Goal: Information Seeking & Learning: Learn about a topic

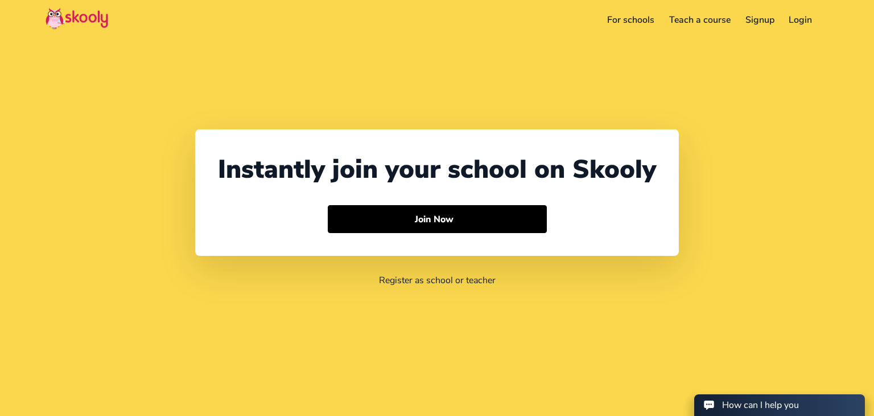
select select "597"
select select "Suriname"
select select "America/Paramaribo"
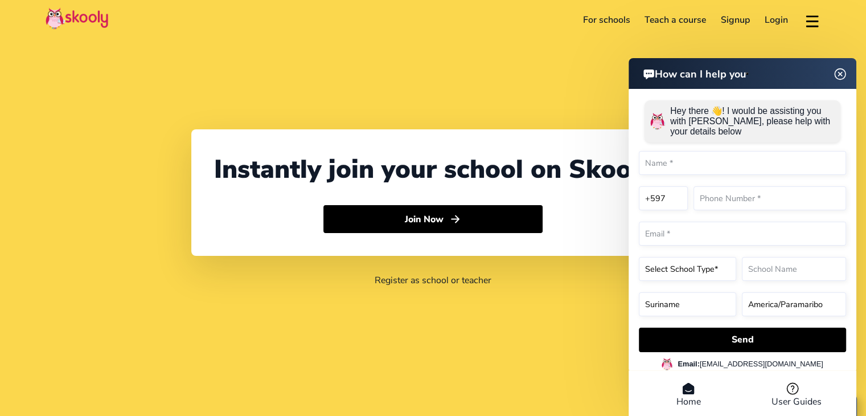
click at [840, 73] on header "How can I help you" at bounding box center [743, 73] width 228 height 31
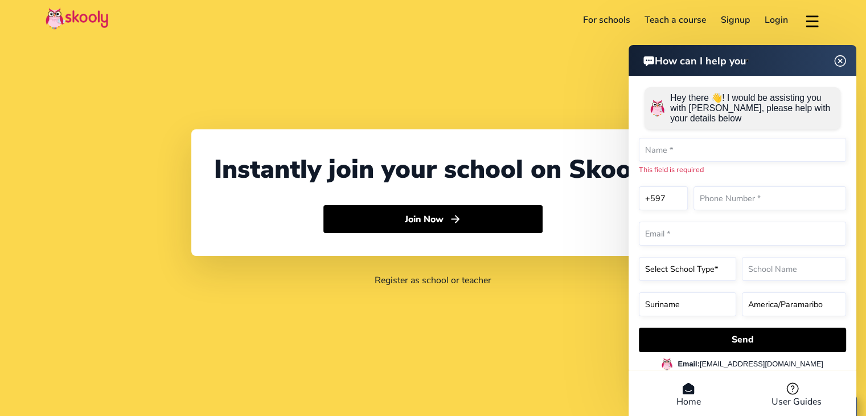
click at [840, 62] on img at bounding box center [840, 61] width 22 height 14
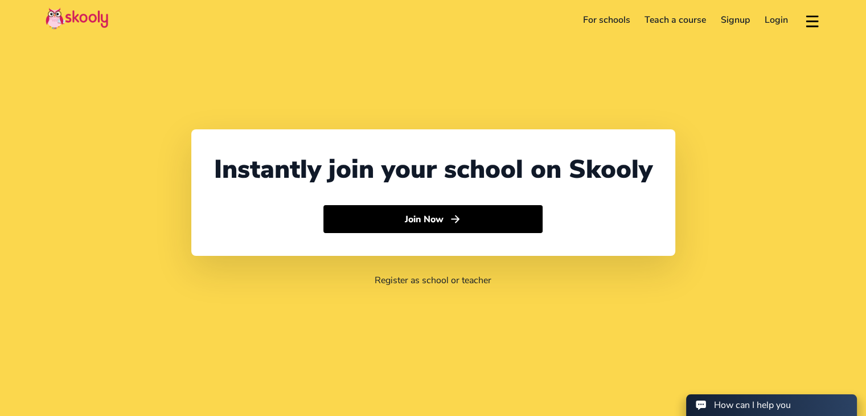
click at [814, 17] on button at bounding box center [812, 20] width 17 height 19
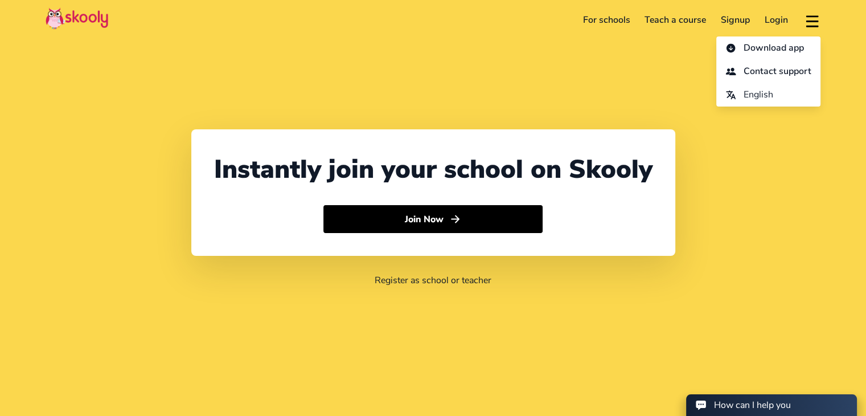
click at [389, 61] on div "Instantly join your school on Skooly Join Now Register as school or teacher" at bounding box center [433, 208] width 866 height 416
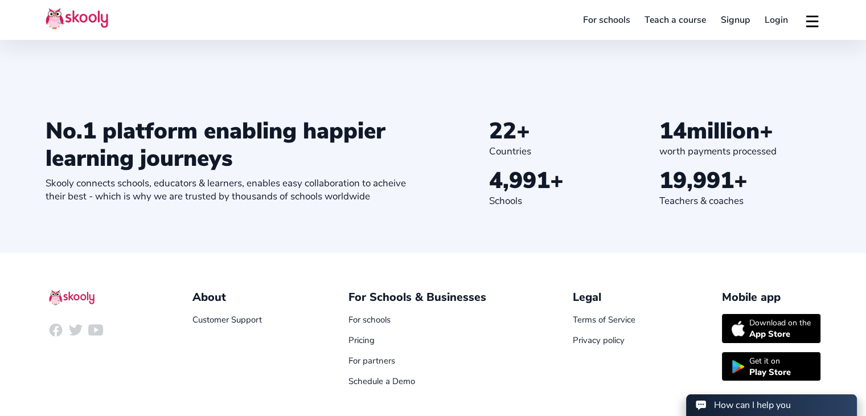
scroll to position [1244, 0]
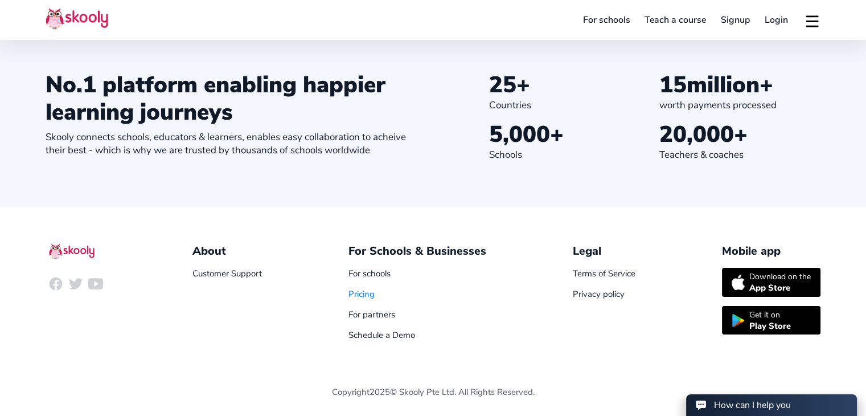
click at [363, 289] on link "Pricing" at bounding box center [361, 293] width 26 height 11
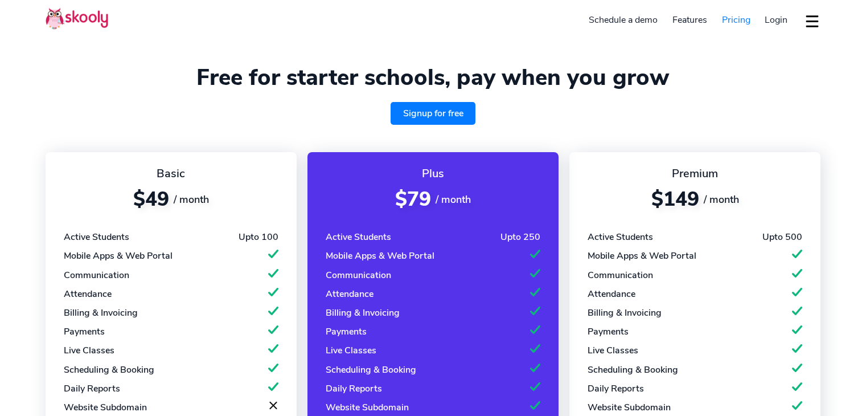
select select "en"
select select "597"
select select "Suriname"
select select "America/Paramaribo"
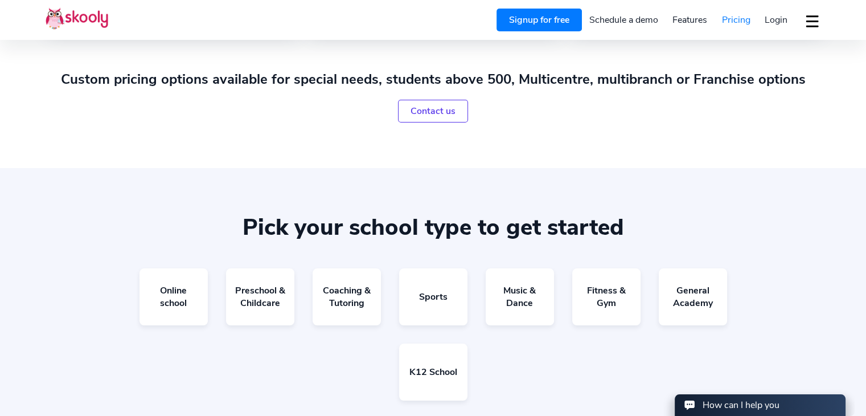
scroll to position [626, 0]
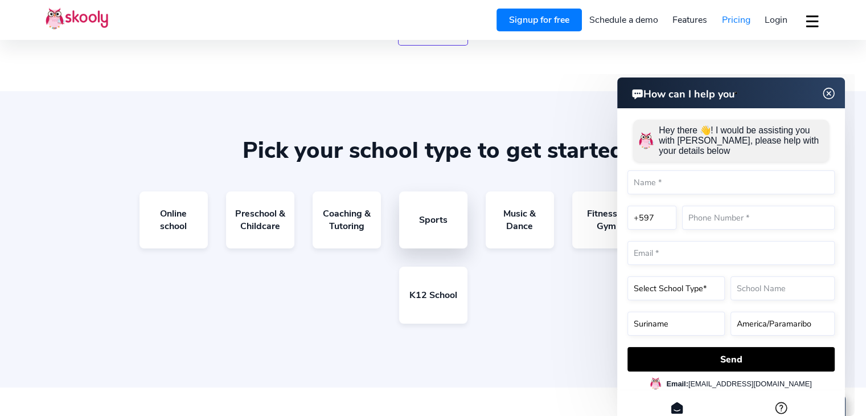
click at [444, 202] on link "Sports" at bounding box center [433, 219] width 68 height 57
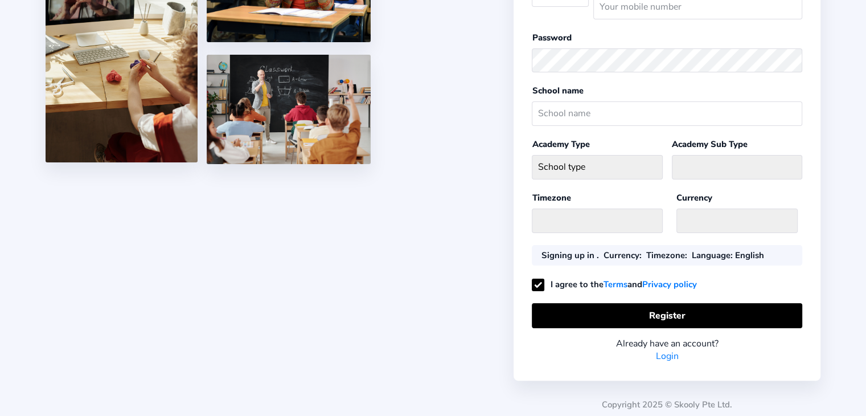
select select
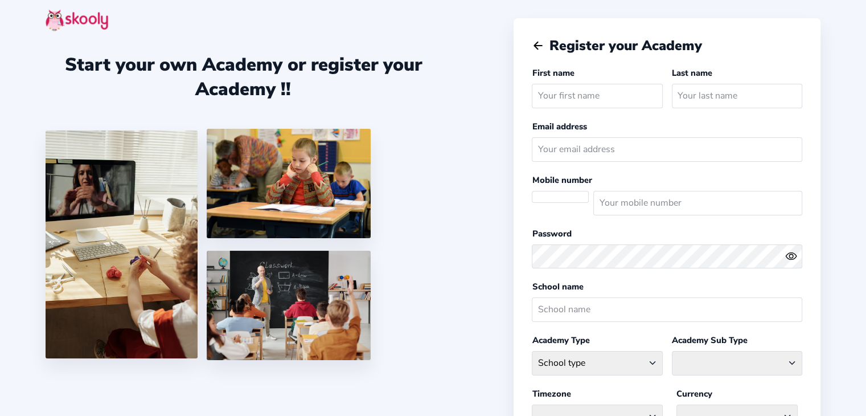
select select "America/Paramaribo"
select select "SRD $"
select select "SR"
click at [100, 21] on img at bounding box center [77, 20] width 63 height 22
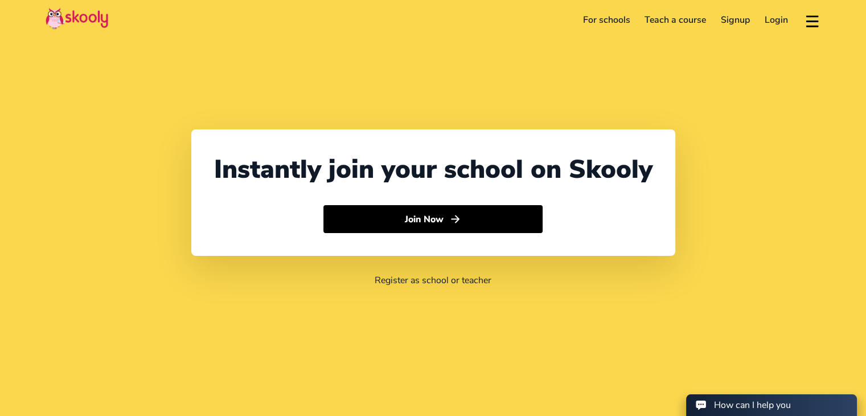
select select "597"
select select "Suriname"
select select "America/Paramaribo"
click at [617, 15] on link "For schools" at bounding box center [607, 20] width 62 height 18
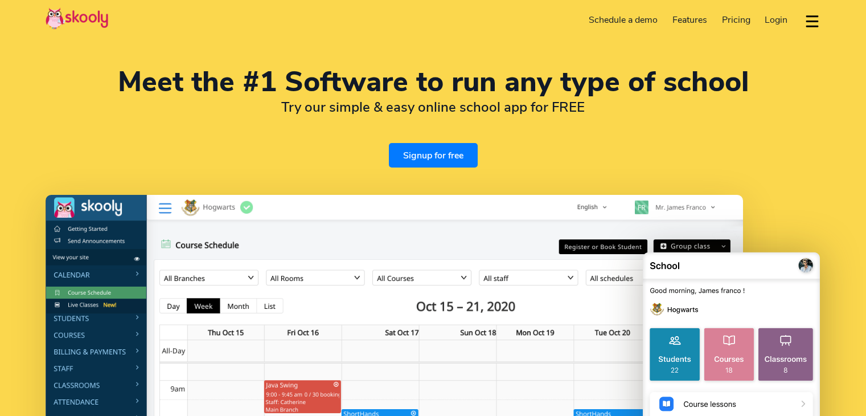
select select "en"
select select "597"
select select "Suriname"
select select "America/Paramaribo"
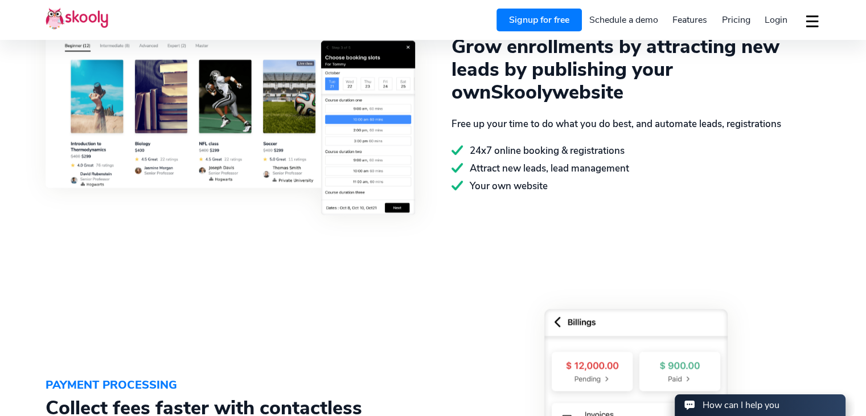
scroll to position [1594, 0]
